Goal: Task Accomplishment & Management: Complete application form

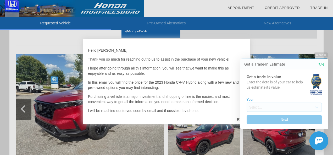
click at [295, 40] on div at bounding box center [166, 77] width 333 height 155
click at [214, 46] on div "Hello [PERSON_NAME], Thank you so much for reaching out to us to assist in the …" at bounding box center [166, 78] width 157 height 68
click at [238, 118] on div "Close Get a Trade-In Estimate 1/4 Get a trade-in value Enter the details of you…" at bounding box center [281, 101] width 94 height 98
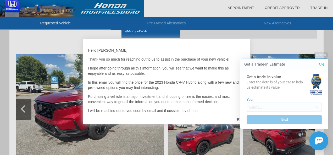
drag, startPoint x: 243, startPoint y: 50, endPoint x: 241, endPoint y: 55, distance: 5.5
click at [241, 48] on html "Welcome! Get a Trade-In Estimate 1/4 Get a trade-in value Enter the details of …" at bounding box center [281, 48] width 104 height 0
click at [320, 54] on button "Close" at bounding box center [321, 54] width 15 height 5
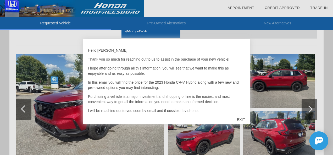
click at [239, 119] on div "EXIT" at bounding box center [241, 120] width 19 height 16
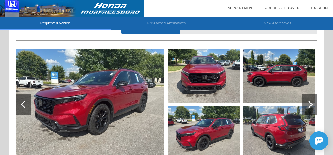
scroll to position [49, 0]
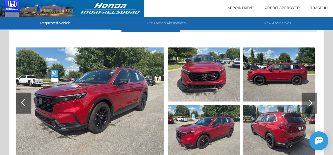
click at [150, 10] on div at bounding box center [166, 8] width 333 height 17
